Goal: Task Accomplishment & Management: Use online tool/utility

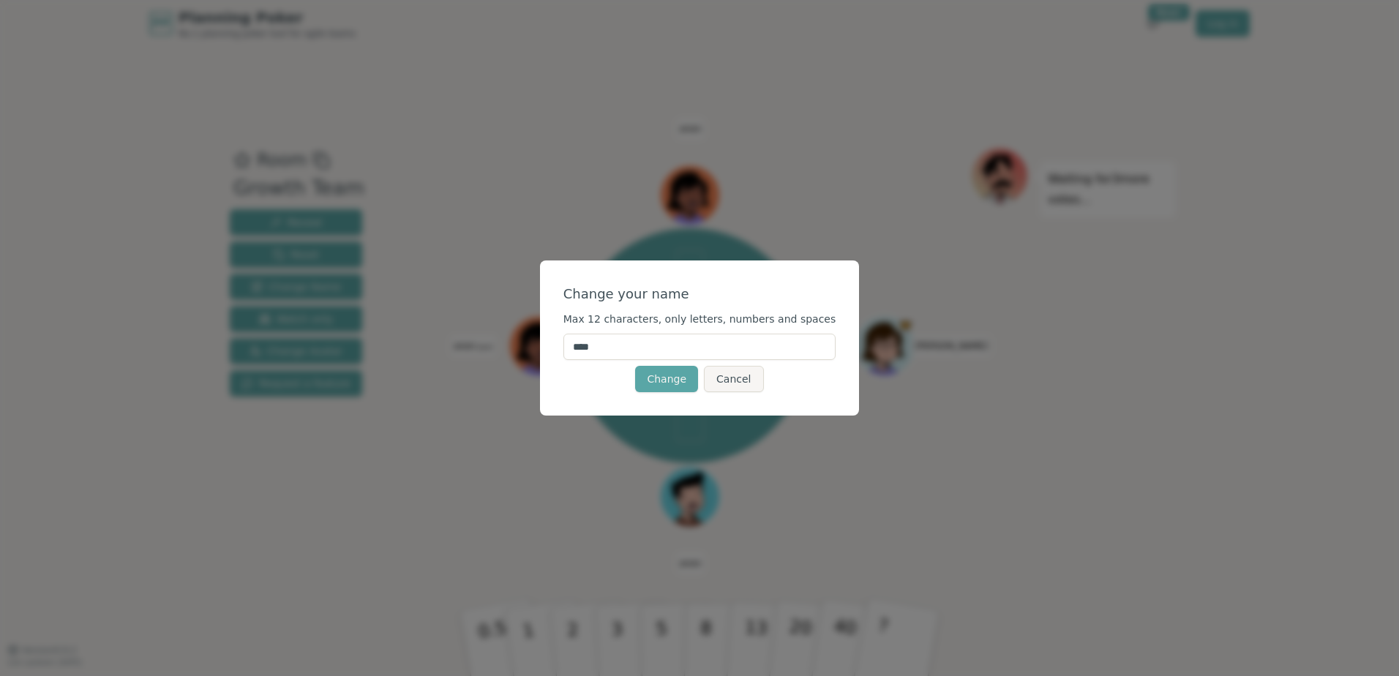
drag, startPoint x: 646, startPoint y: 343, endPoint x: 573, endPoint y: 348, distance: 73.3
click at [577, 346] on div "Change your name Max 12 characters, only letters, numbers and spaces **** Chang…" at bounding box center [700, 338] width 320 height 155
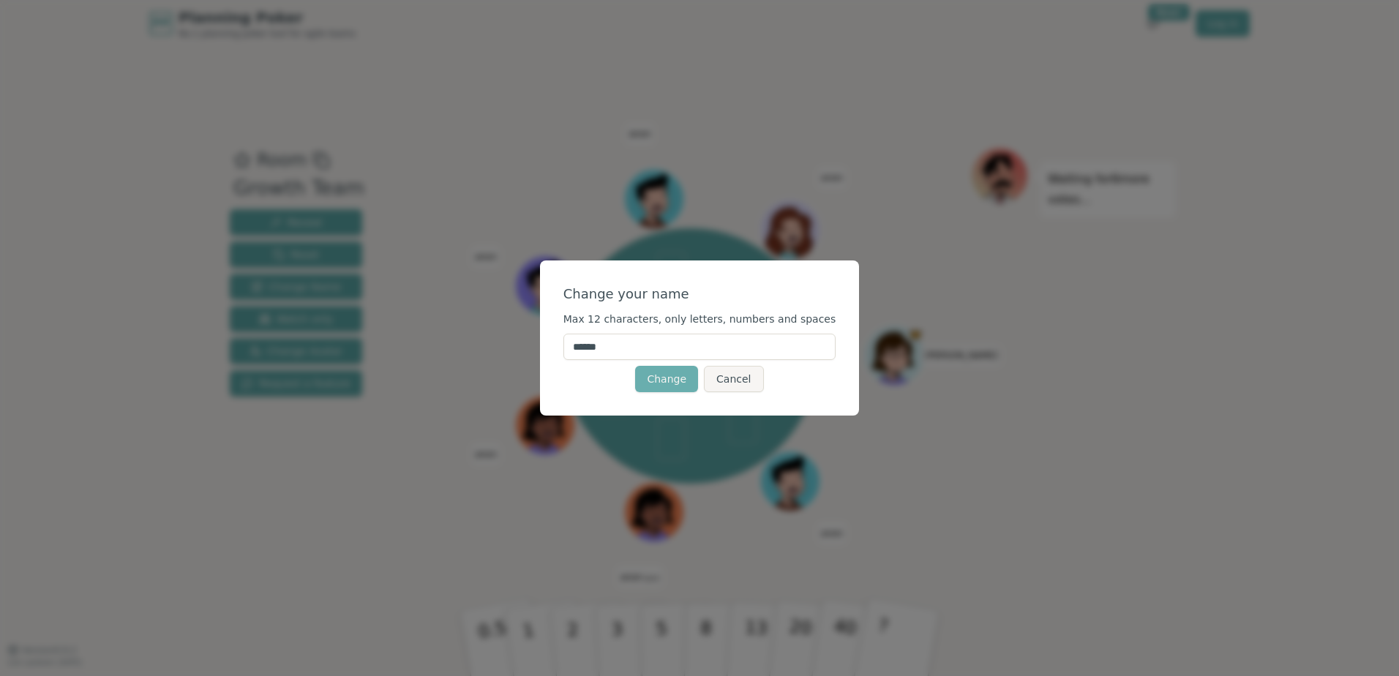
type input "******"
click at [666, 372] on button "Change" at bounding box center [666, 379] width 63 height 26
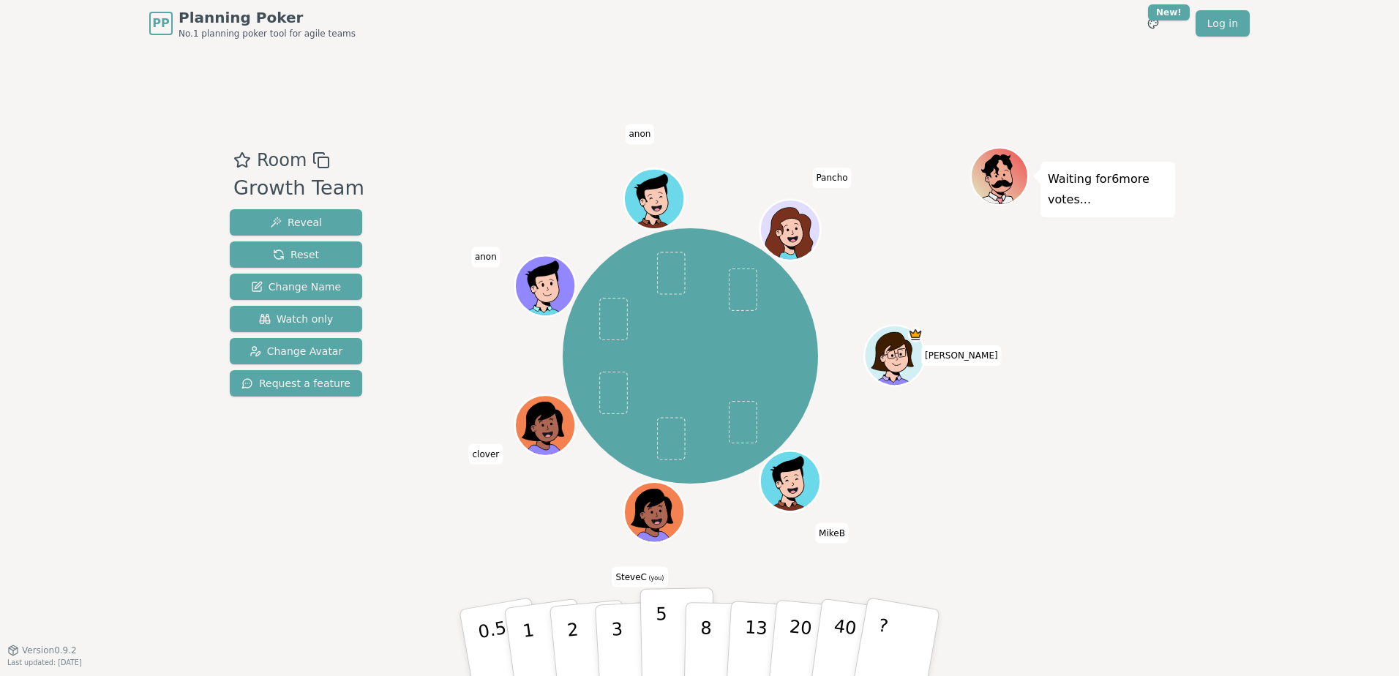
click at [657, 635] on p "5" at bounding box center [662, 643] width 12 height 79
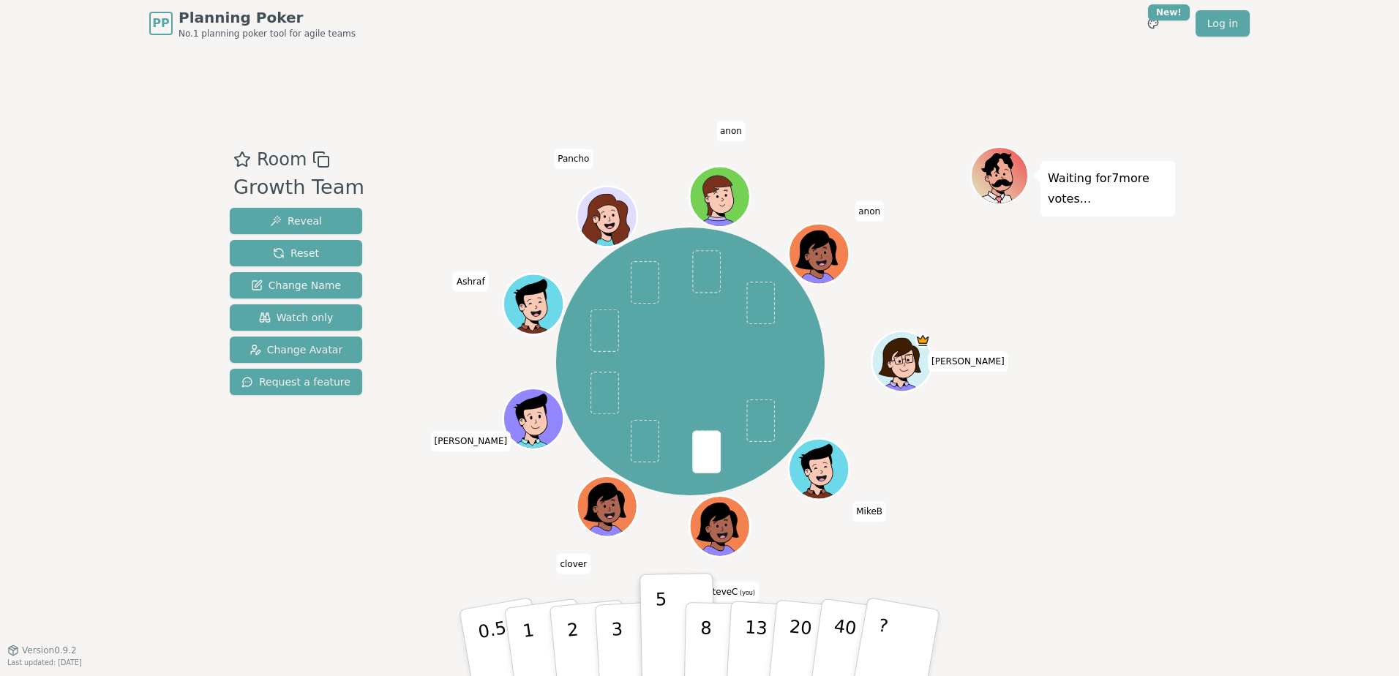
click at [720, 527] on icon at bounding box center [722, 529] width 6 height 5
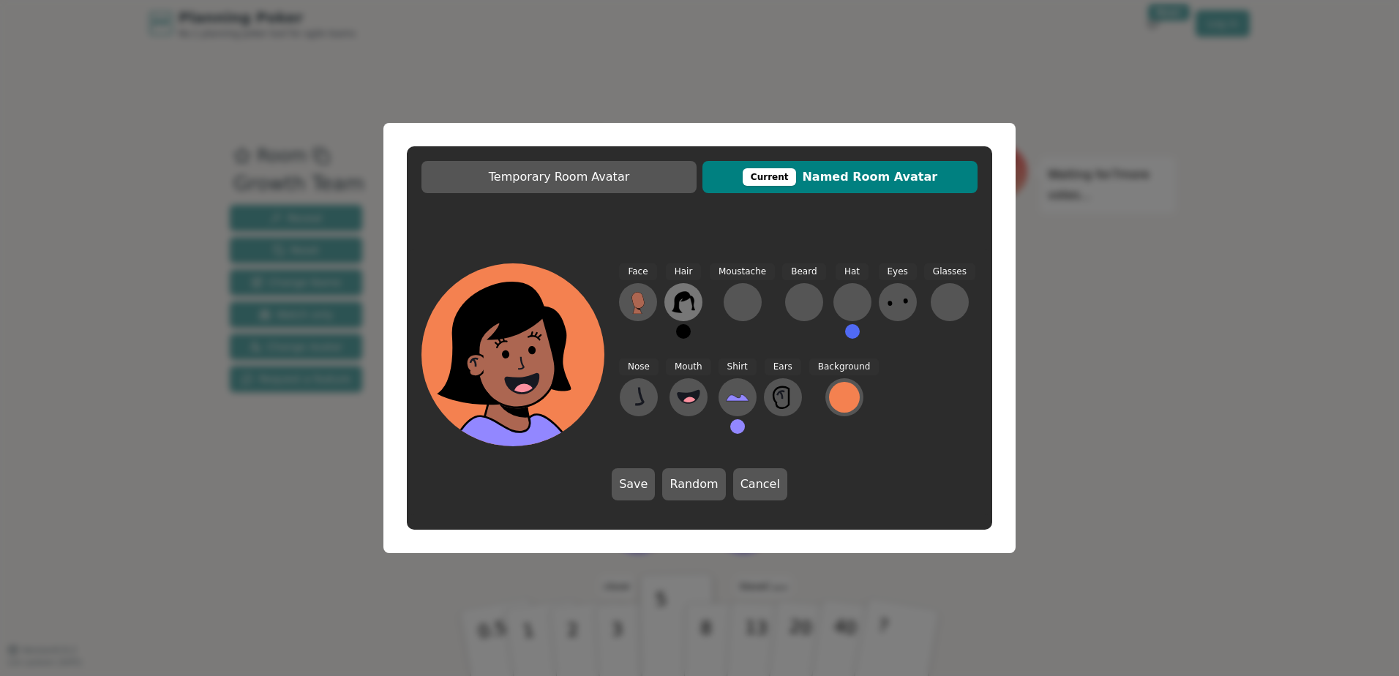
click at [679, 310] on icon at bounding box center [683, 301] width 23 height 21
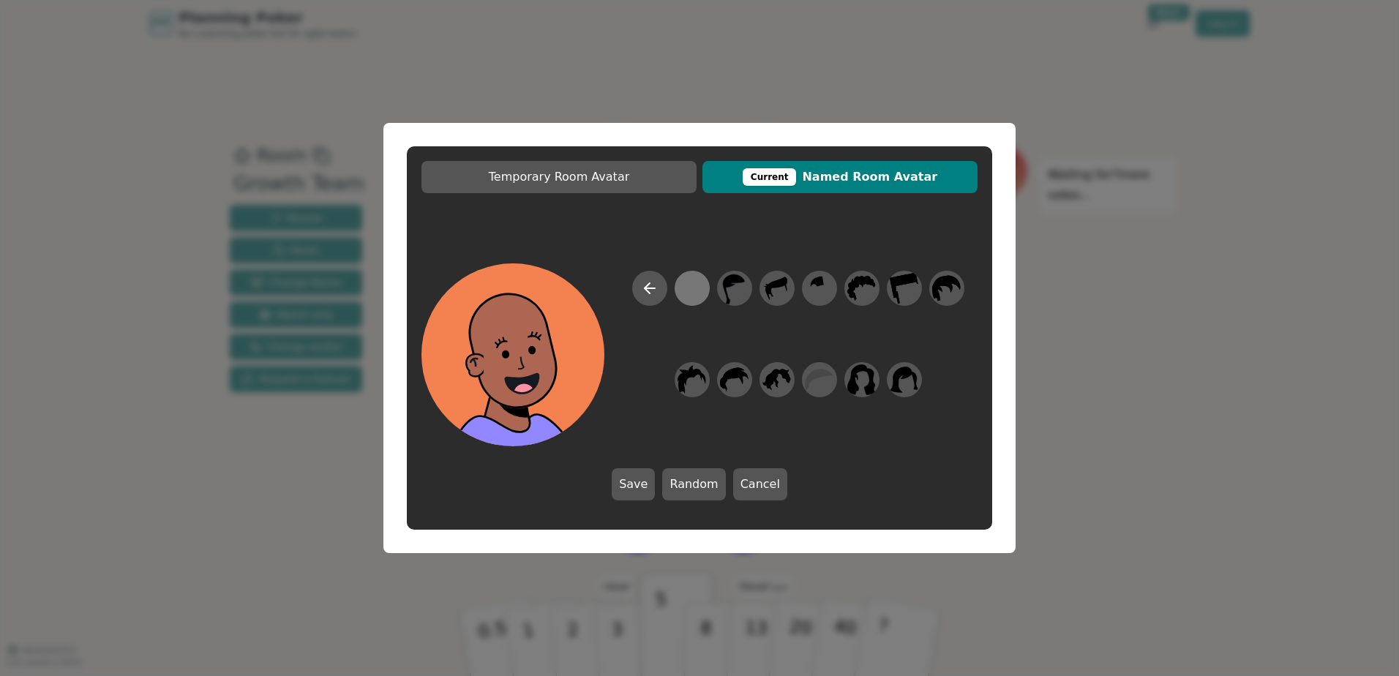
click at [695, 291] on div at bounding box center [692, 288] width 29 height 33
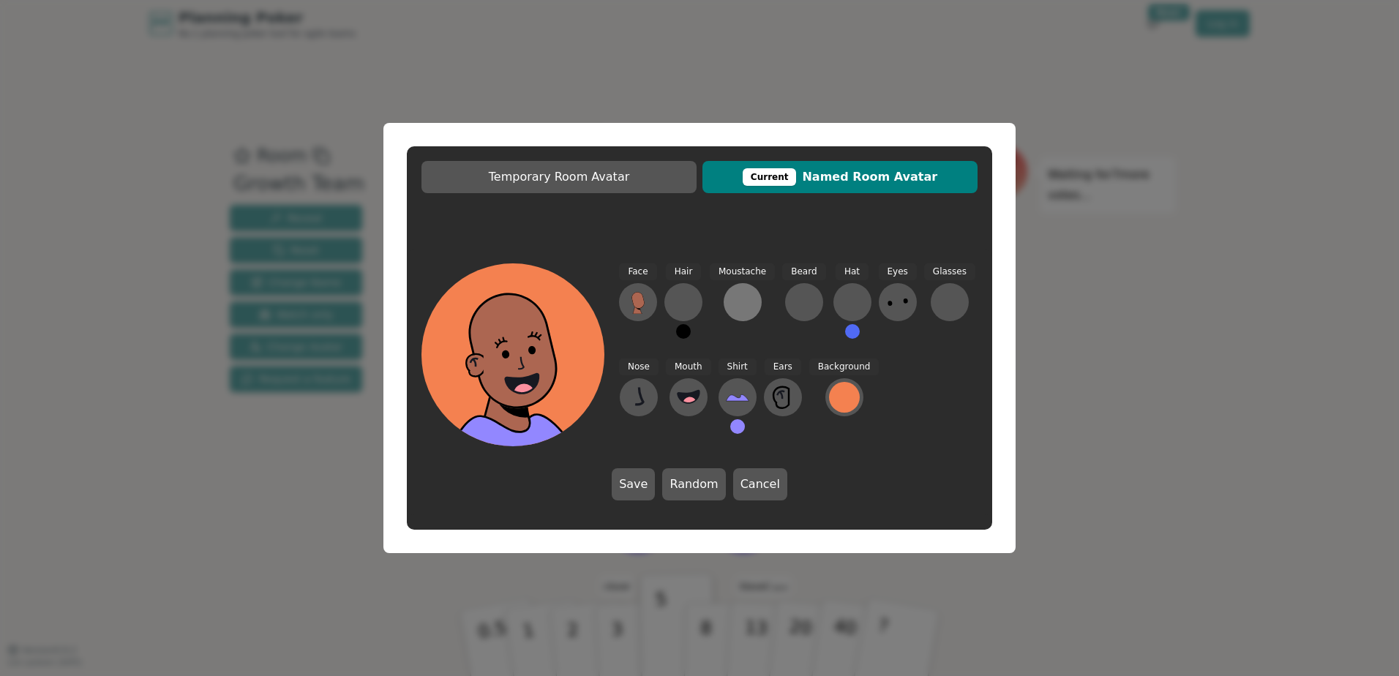
click at [736, 310] on div at bounding box center [742, 302] width 23 height 23
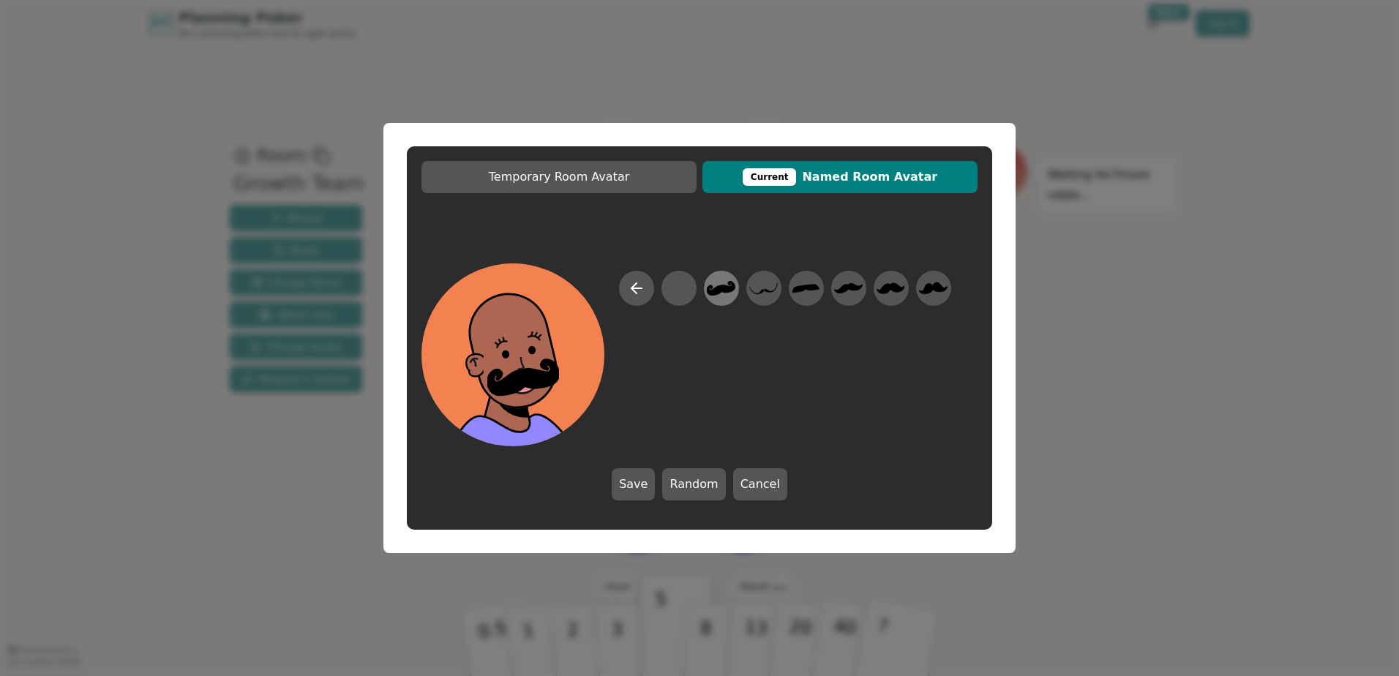
click at [728, 291] on icon at bounding box center [721, 288] width 29 height 15
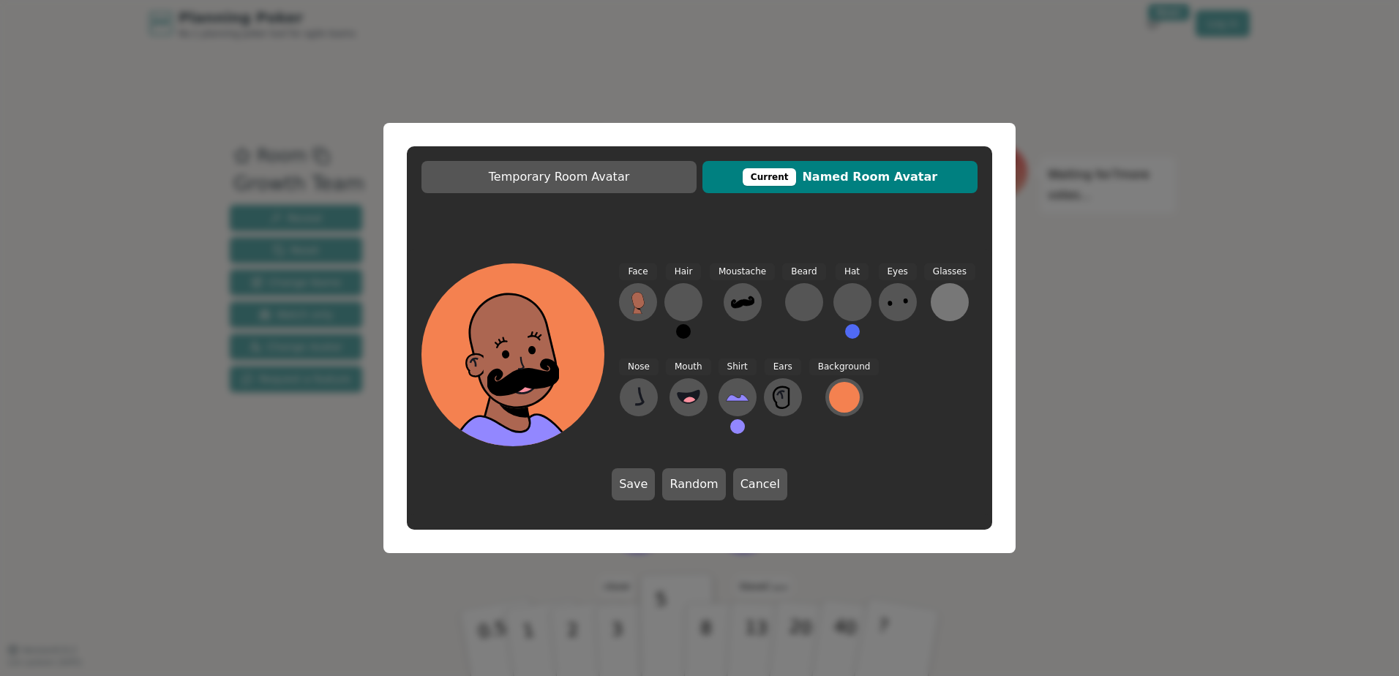
click at [945, 302] on div at bounding box center [949, 302] width 23 height 23
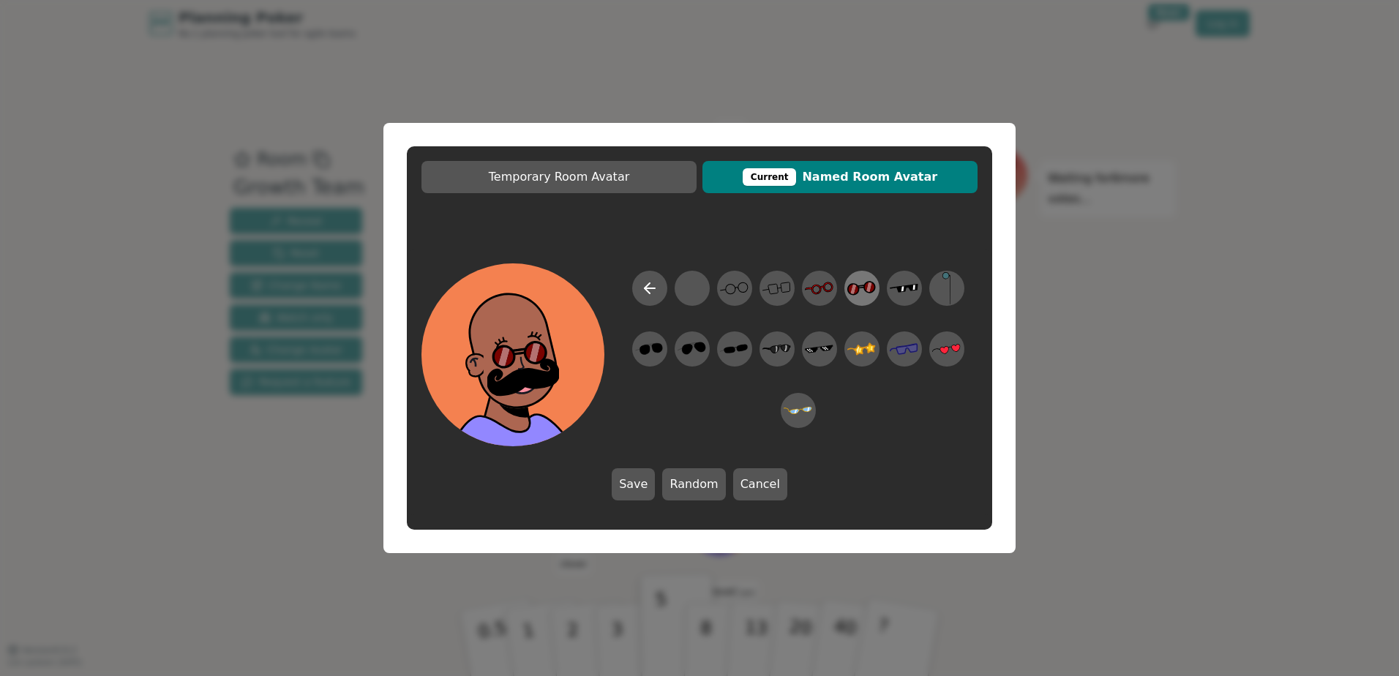
click at [858, 290] on icon at bounding box center [857, 289] width 4 height 9
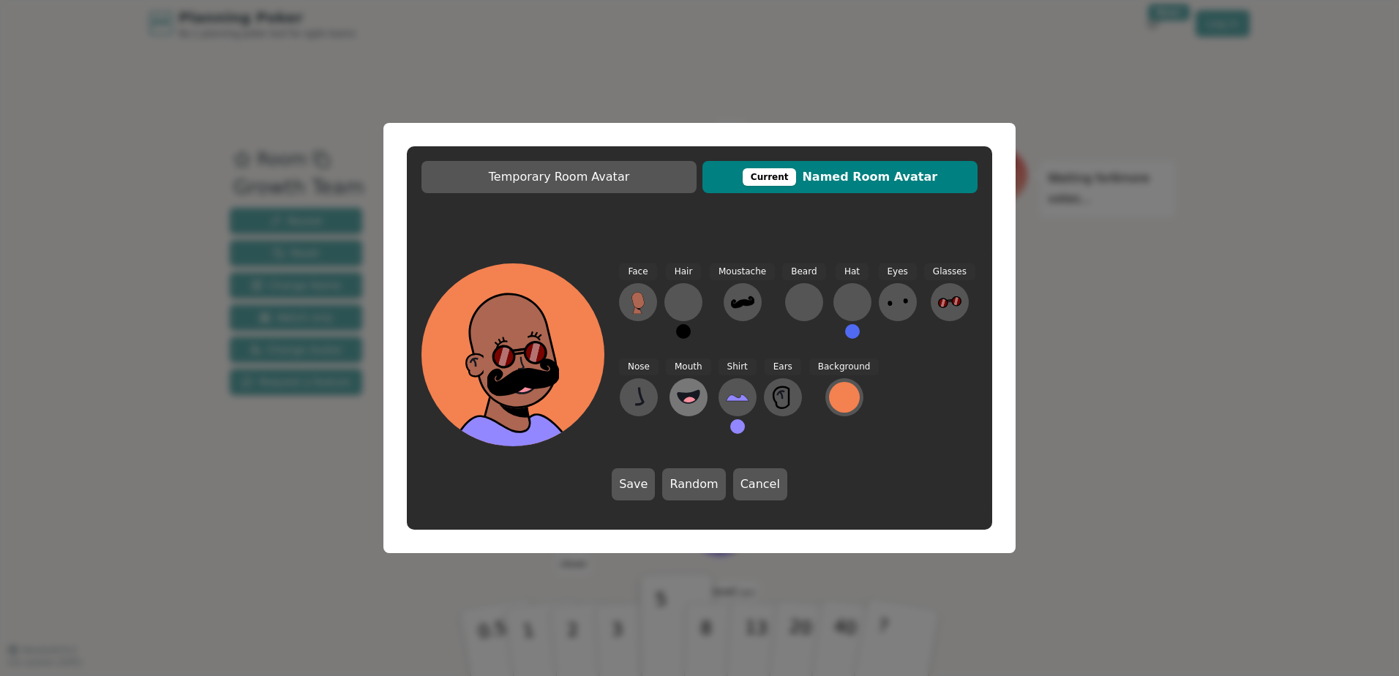
click at [691, 396] on icon at bounding box center [689, 396] width 22 height 12
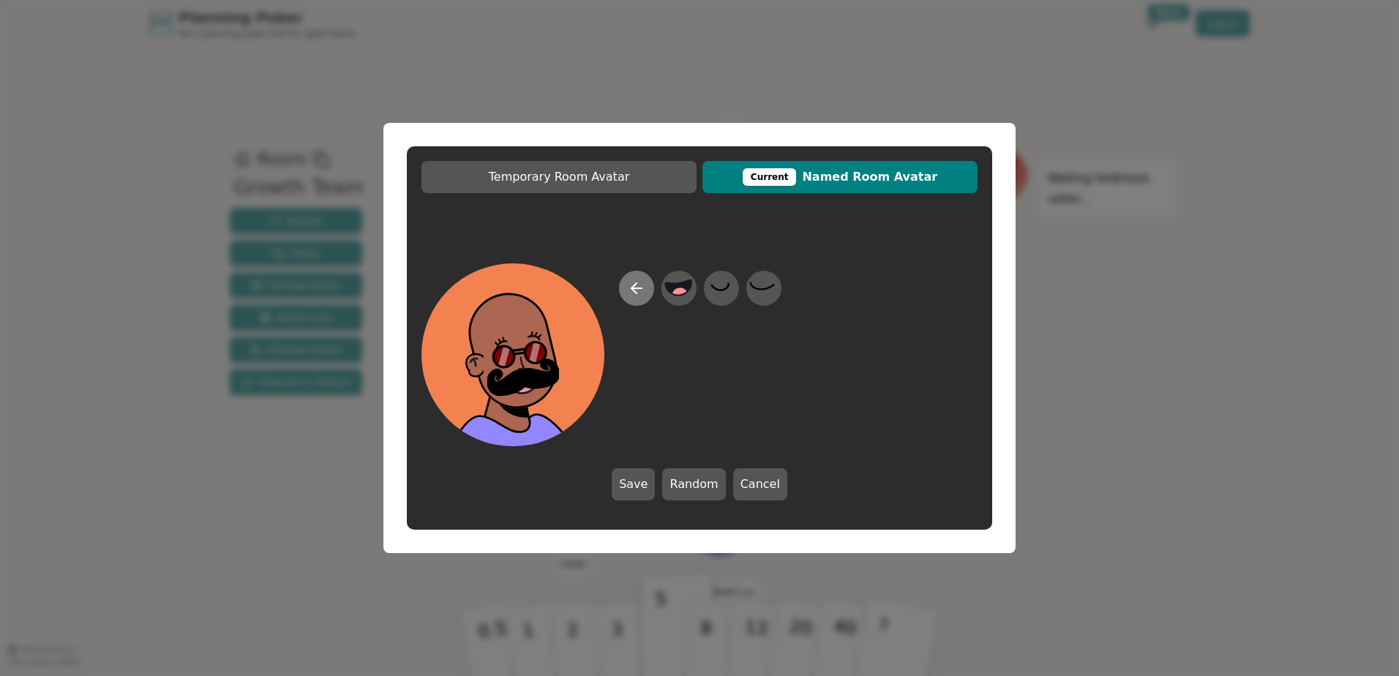
click at [639, 290] on icon at bounding box center [637, 289] width 18 height 18
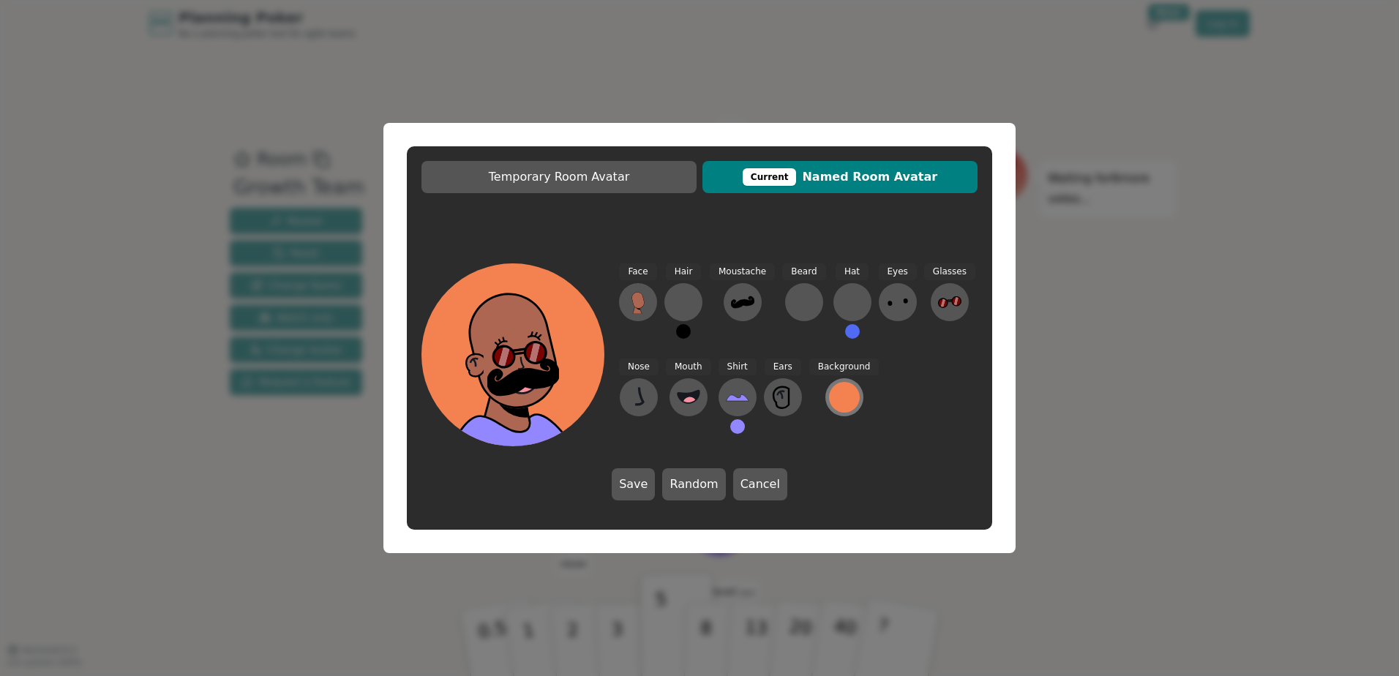
click at [829, 394] on div at bounding box center [844, 397] width 31 height 31
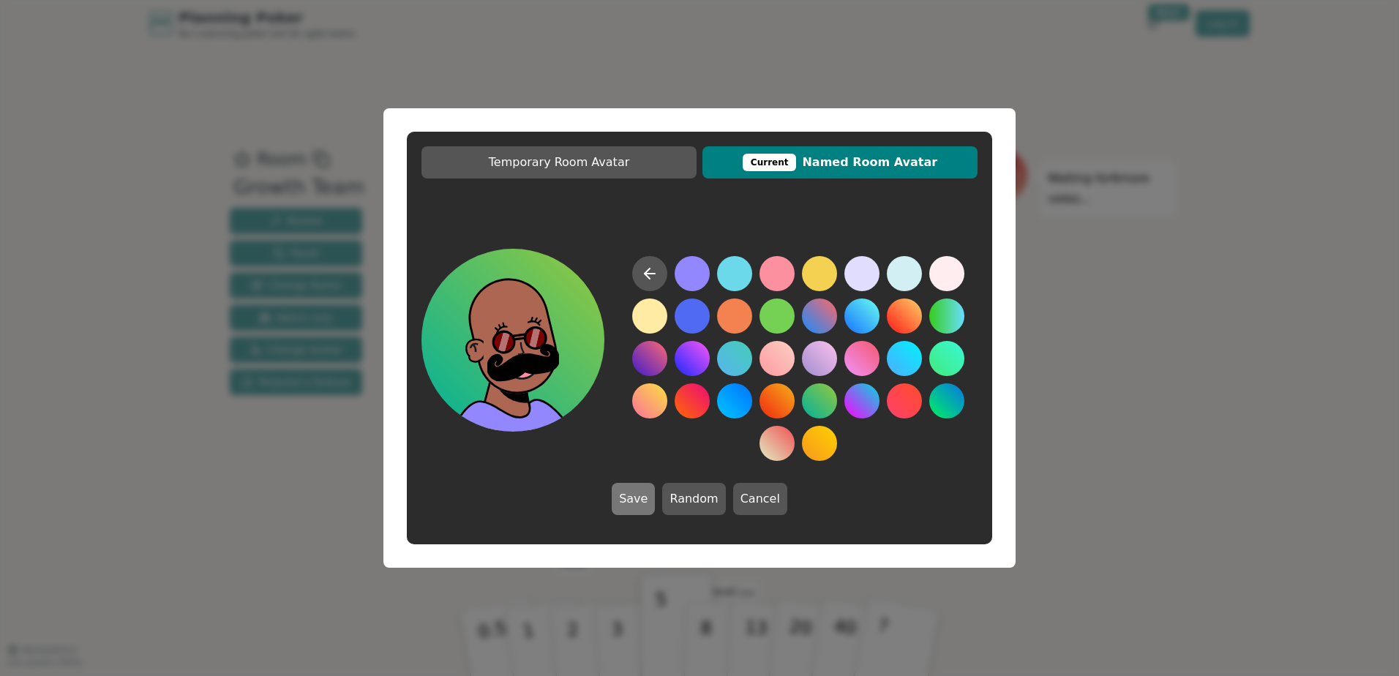
click at [632, 499] on button "Save" at bounding box center [633, 499] width 43 height 32
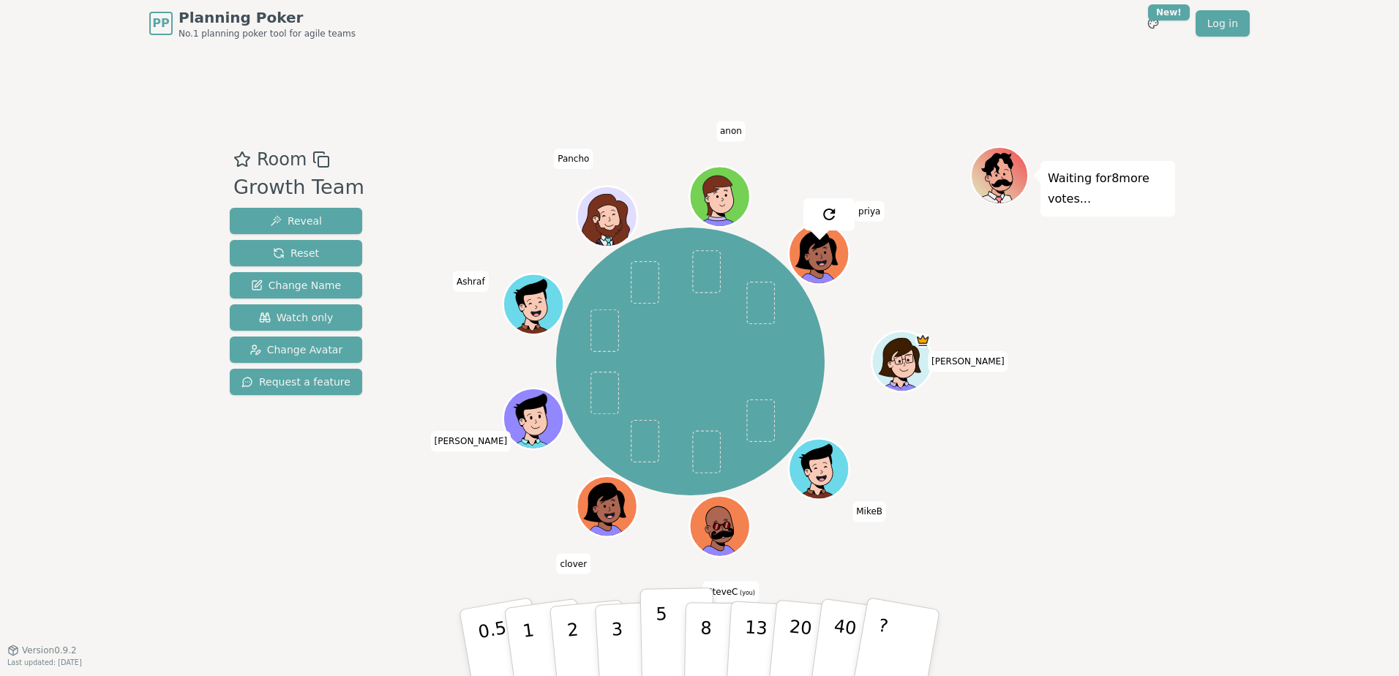
click at [666, 637] on button "5" at bounding box center [677, 643] width 75 height 111
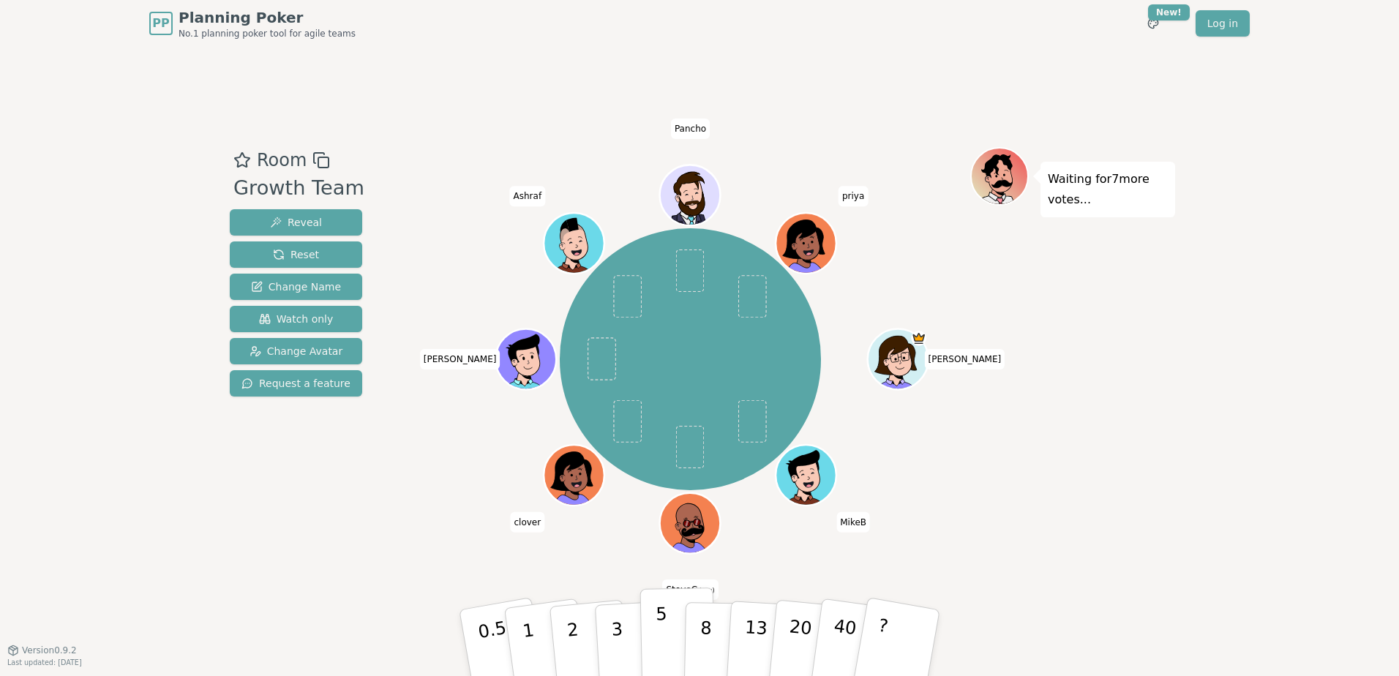
click at [661, 621] on p "5" at bounding box center [662, 643] width 12 height 79
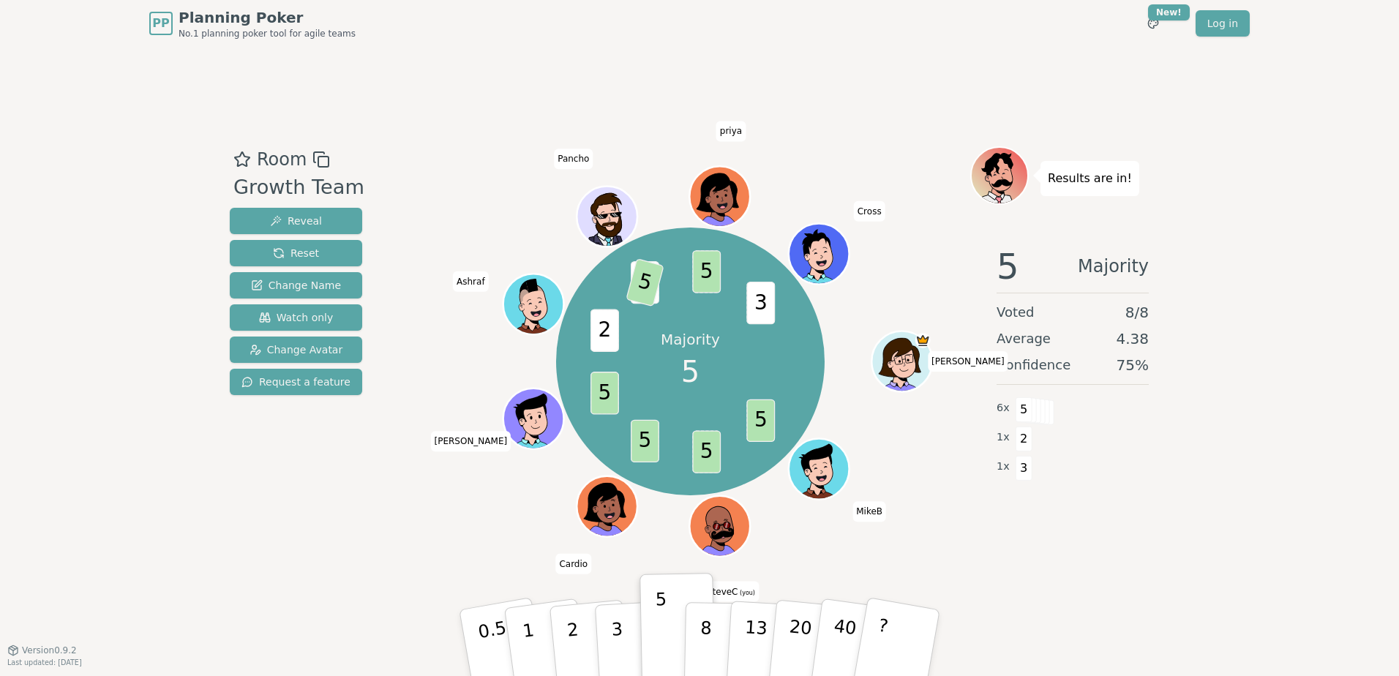
click at [498, 519] on div "Majority 5 5 5 5 5 2 3 5 5 3 [PERSON_NAME] SteveC (you) Cardio [PERSON_NAME] [P…" at bounding box center [691, 362] width 560 height 378
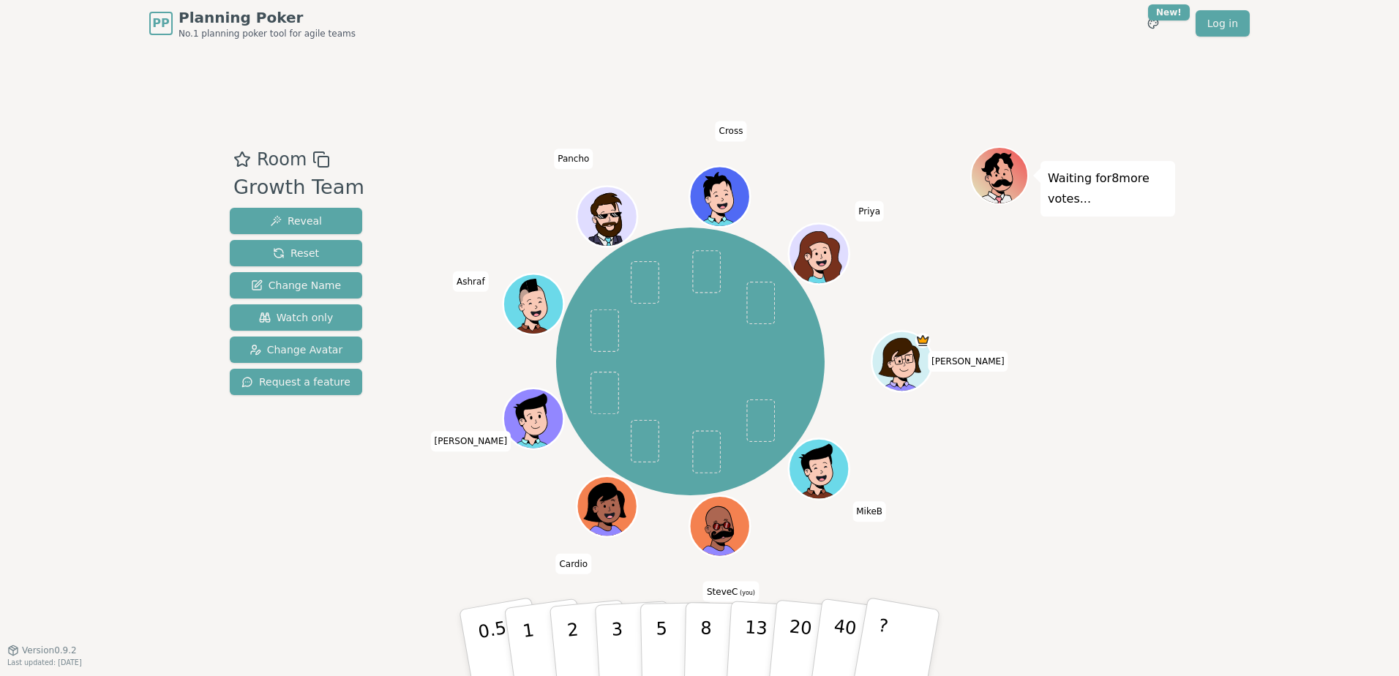
drag, startPoint x: 626, startPoint y: 629, endPoint x: 686, endPoint y: 502, distance: 140.4
click at [686, 502] on div "Room Growth Team Reveal Reset Change Name Watch only Change Avatar Request a fe…" at bounding box center [699, 348] width 951 height 405
drag, startPoint x: 617, startPoint y: 634, endPoint x: 677, endPoint y: 509, distance: 138.8
click at [677, 509] on div "Room Growth Team Reveal Reset Change Name Watch only Change Avatar Request a fe…" at bounding box center [699, 348] width 951 height 405
click at [619, 635] on p "3" at bounding box center [618, 645] width 16 height 80
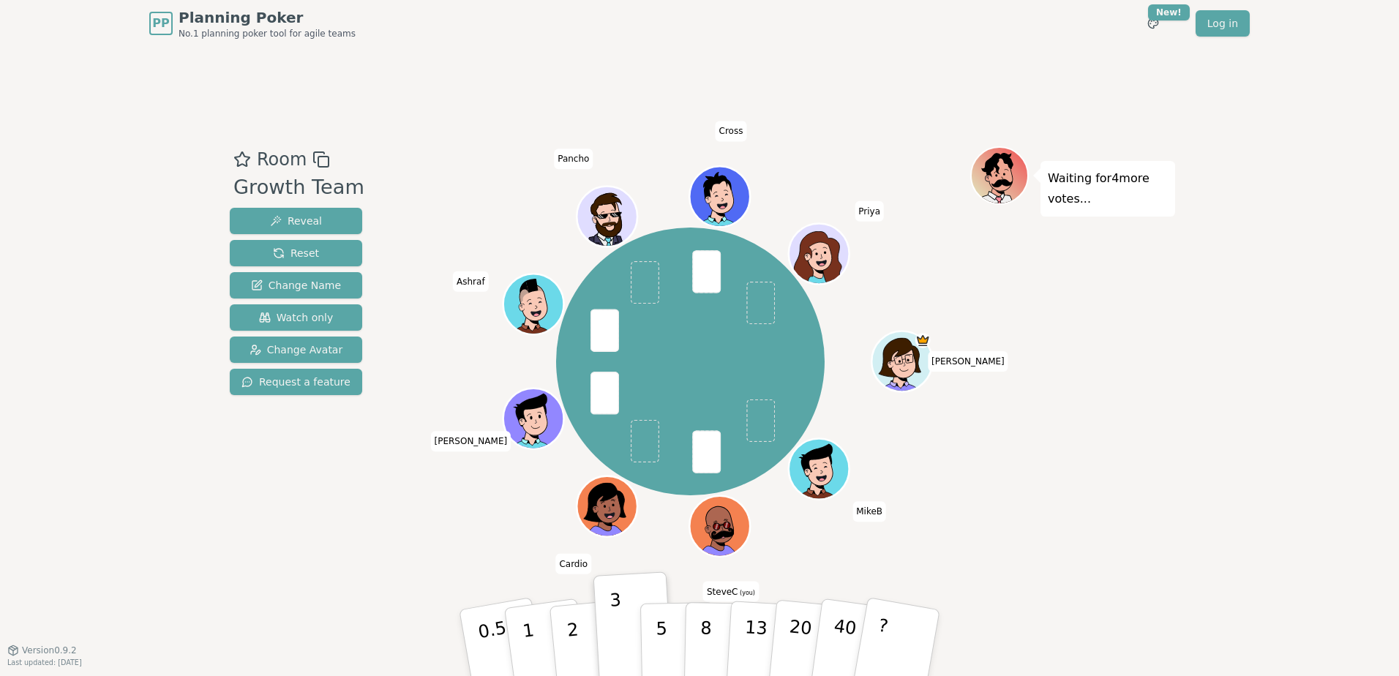
click at [1063, 464] on div "Waiting for 4 more votes..." at bounding box center [1072, 348] width 205 height 405
click at [717, 531] on icon at bounding box center [722, 533] width 23 height 26
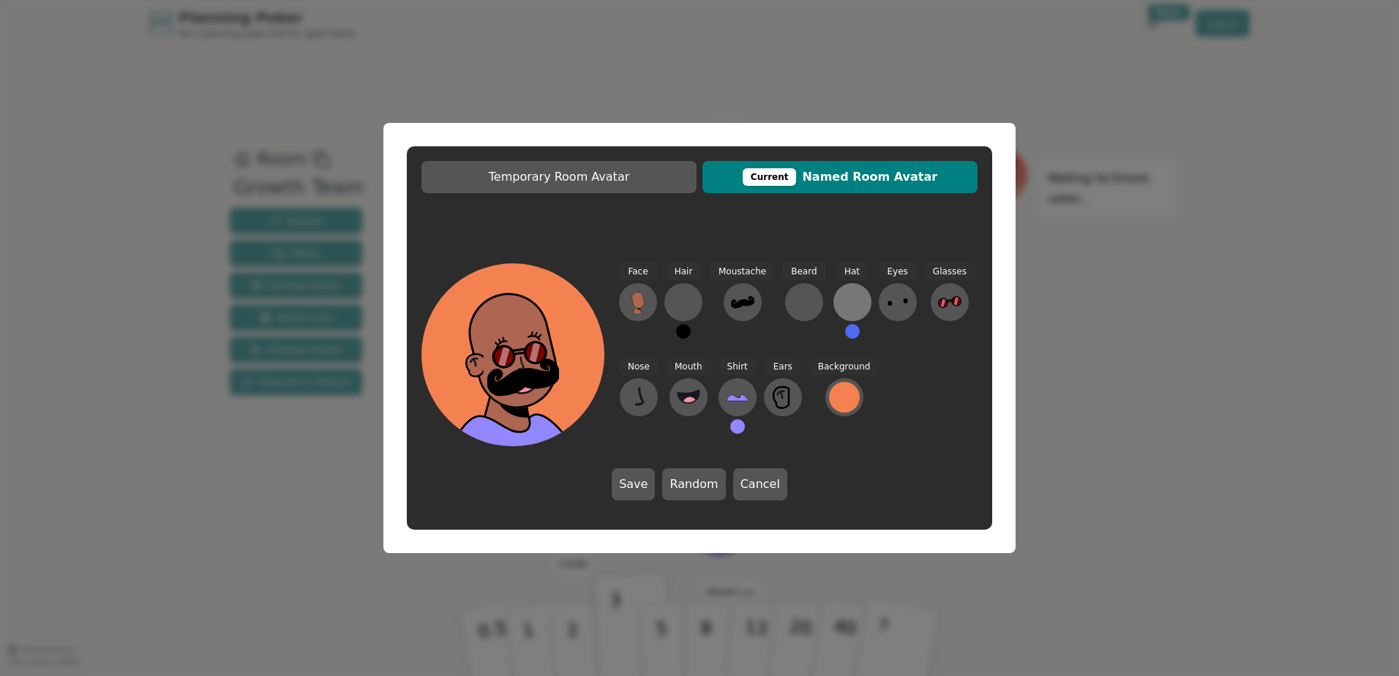
click at [840, 288] on button at bounding box center [853, 302] width 38 height 38
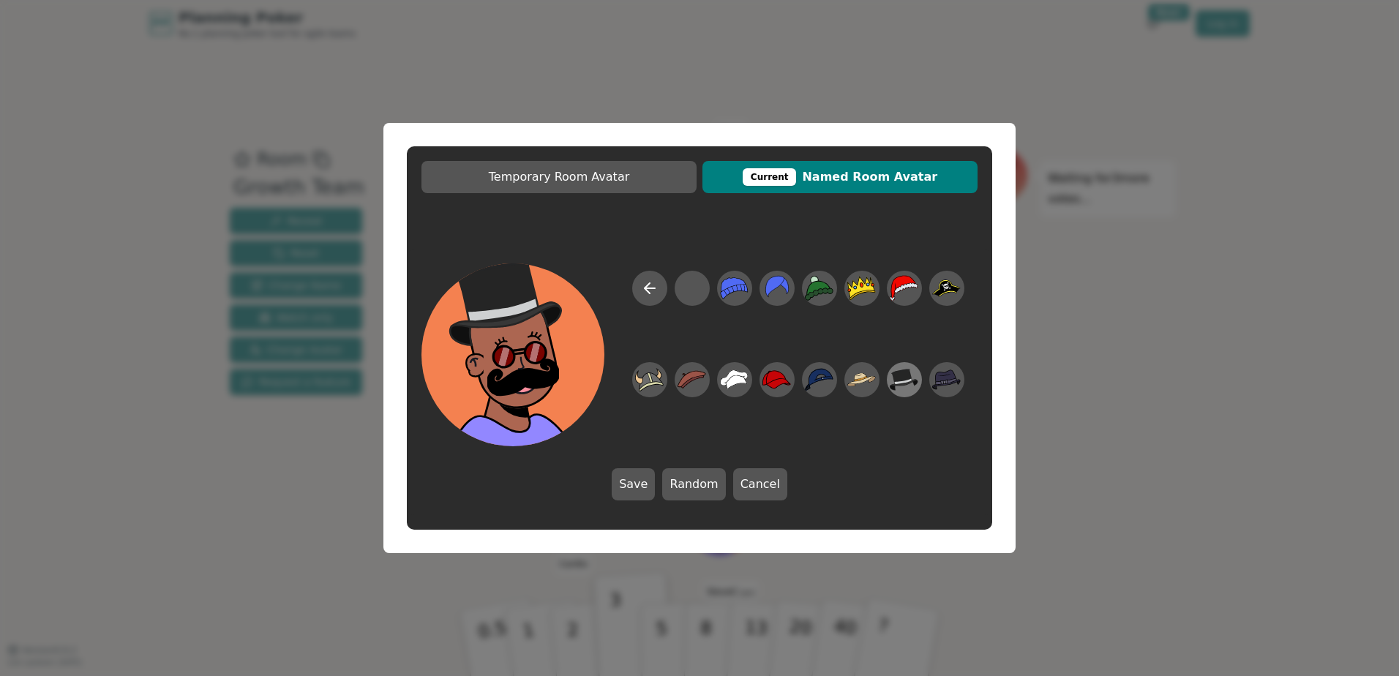
click at [897, 375] on icon at bounding box center [904, 380] width 29 height 22
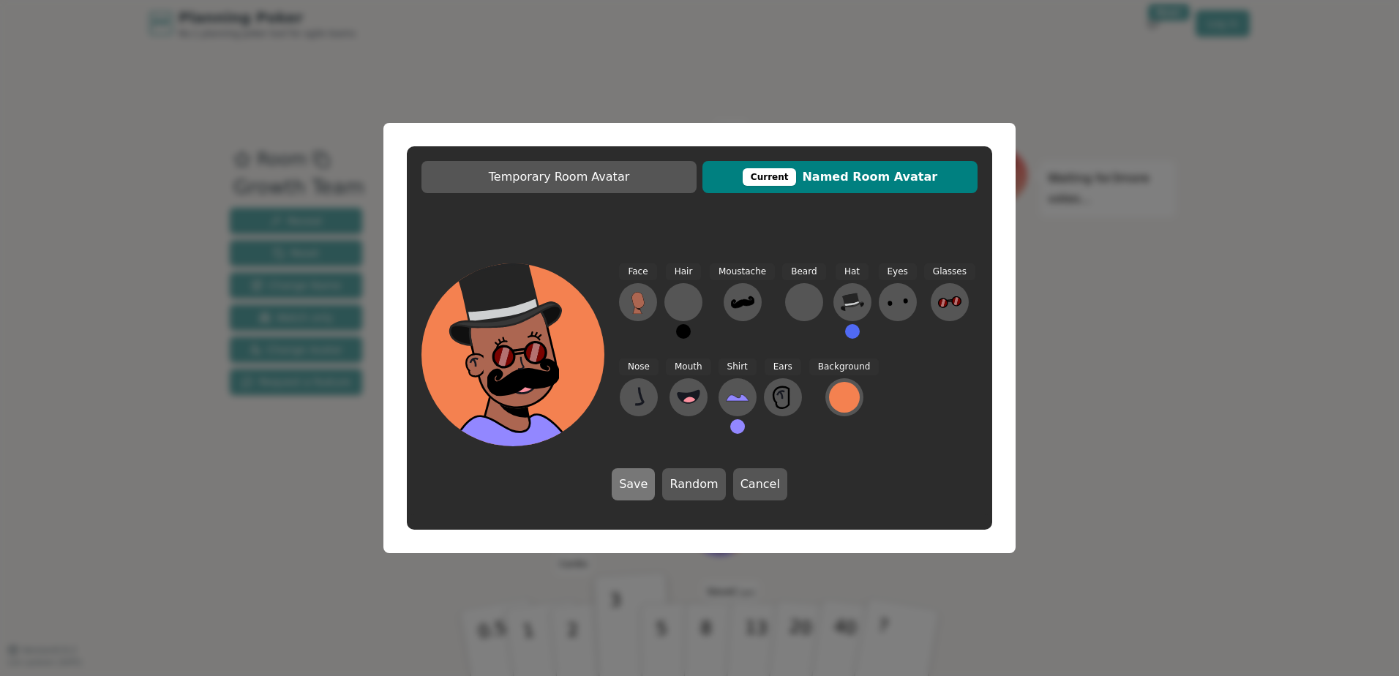
click at [646, 492] on button "Save" at bounding box center [633, 484] width 43 height 32
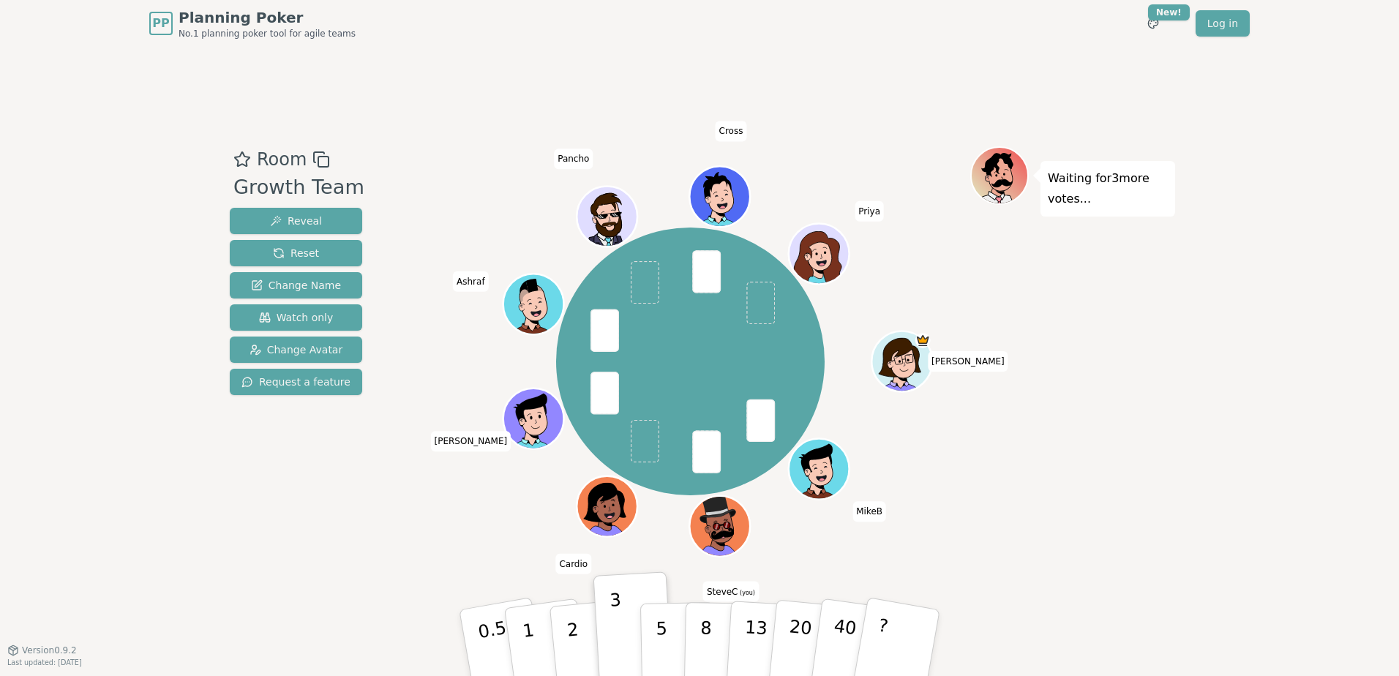
click at [722, 509] on icon at bounding box center [717, 510] width 37 height 28
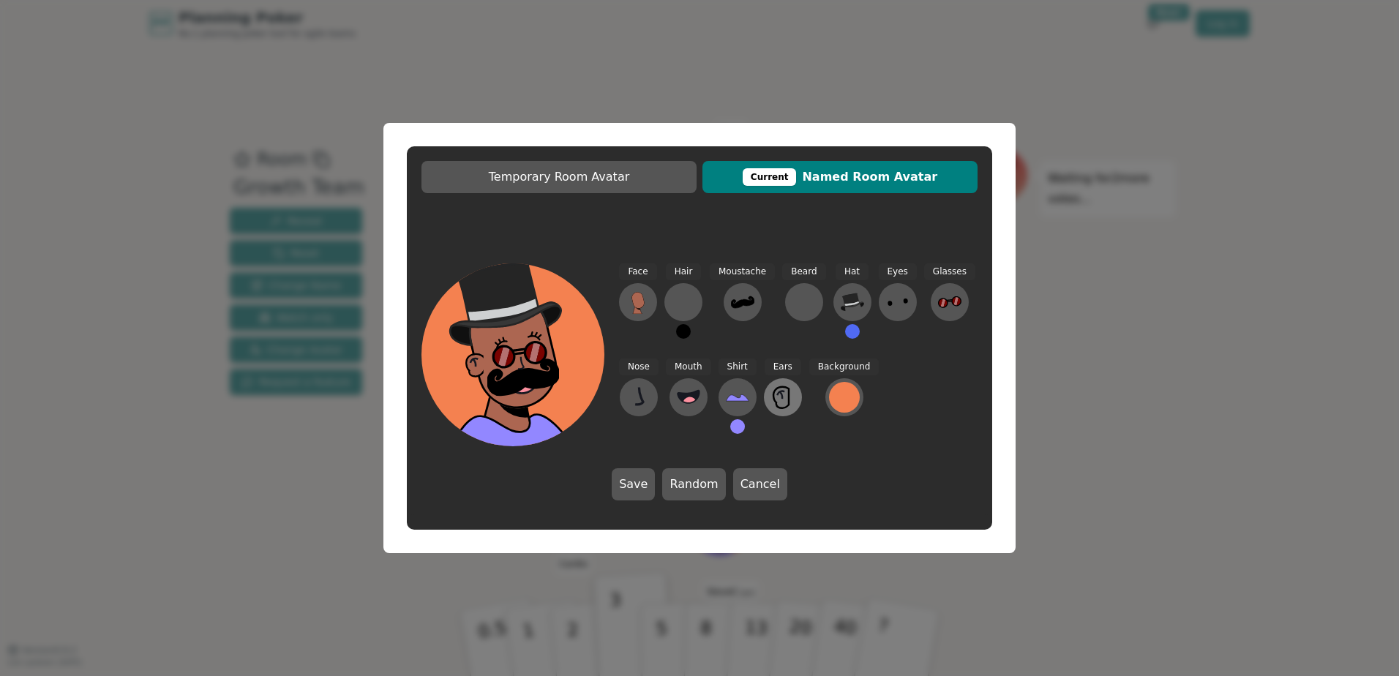
click at [785, 398] on icon at bounding box center [781, 397] width 15 height 21
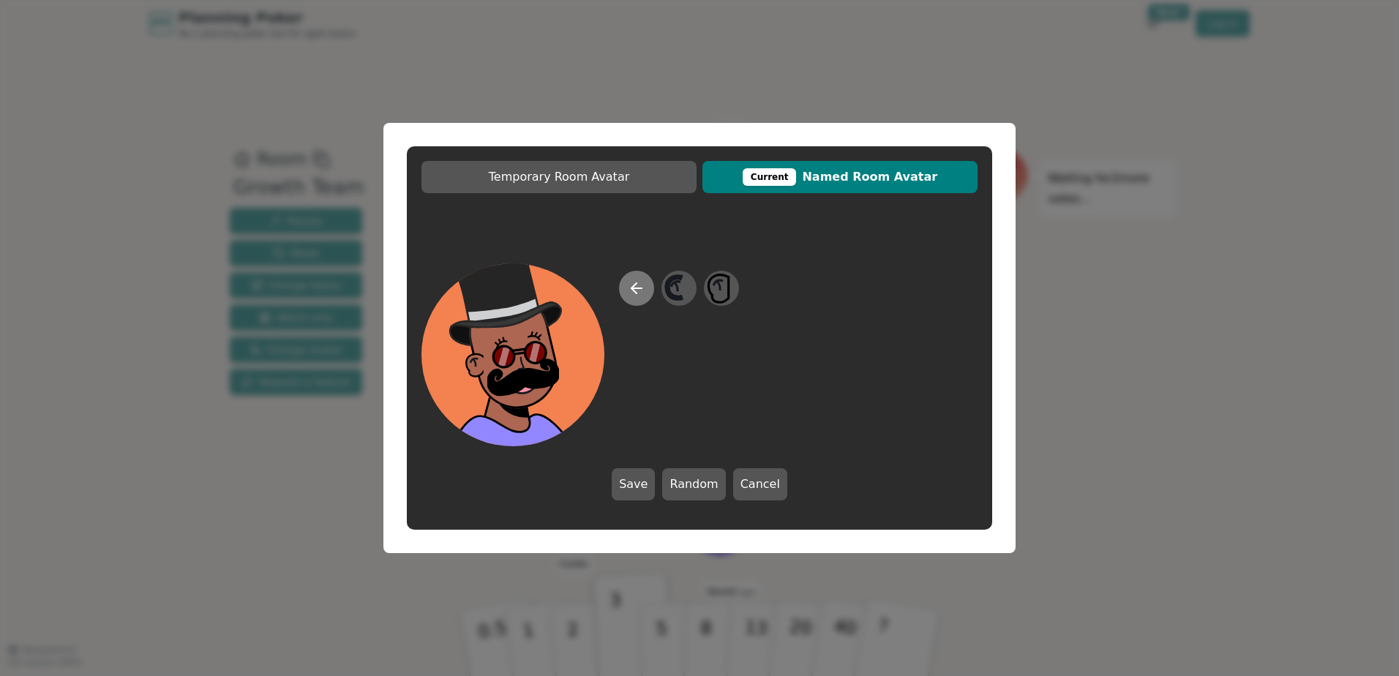
click at [638, 296] on icon at bounding box center [637, 289] width 18 height 18
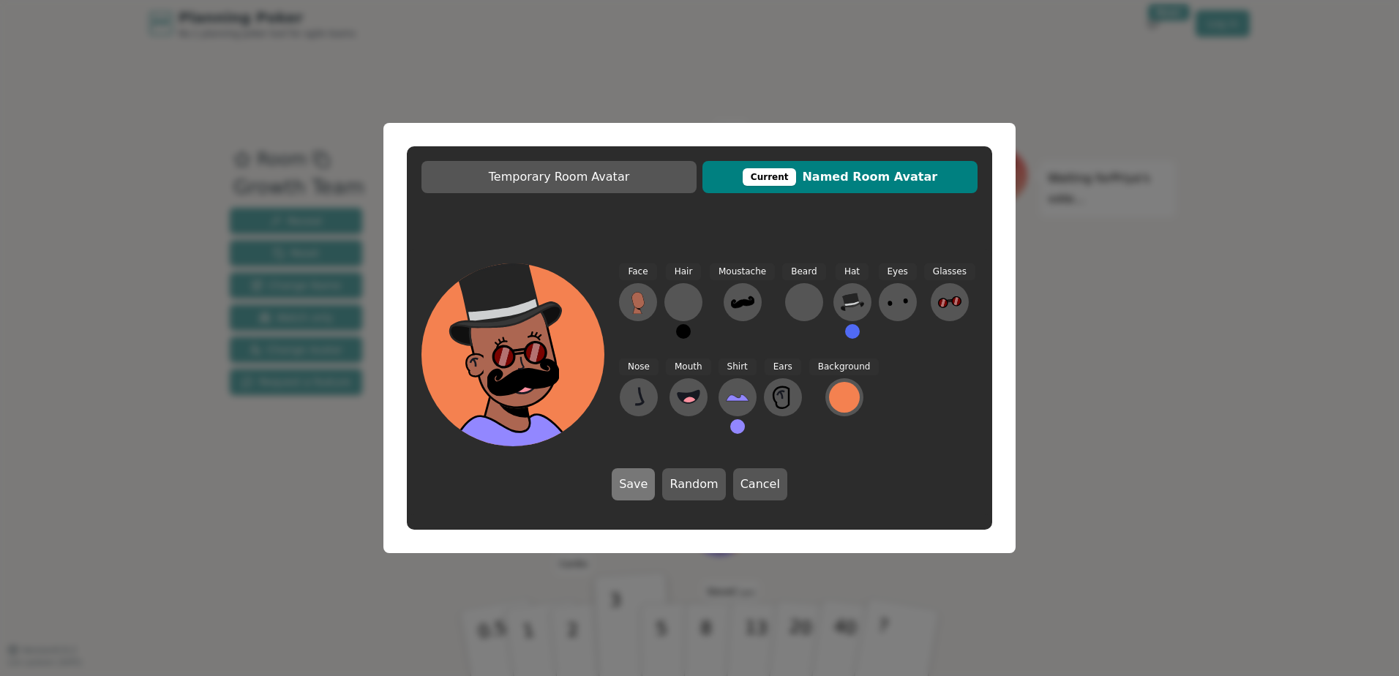
click at [637, 487] on button "Save" at bounding box center [633, 484] width 43 height 32
